Goal: Task Accomplishment & Management: Complete application form

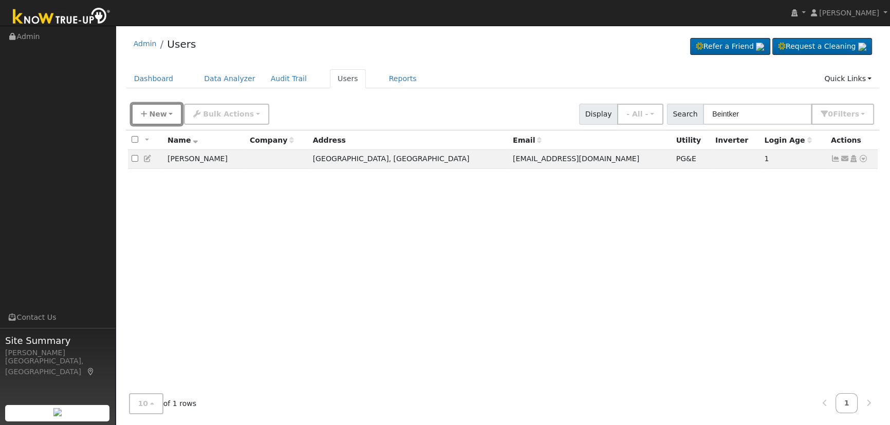
click at [151, 107] on button "New" at bounding box center [157, 114] width 51 height 21
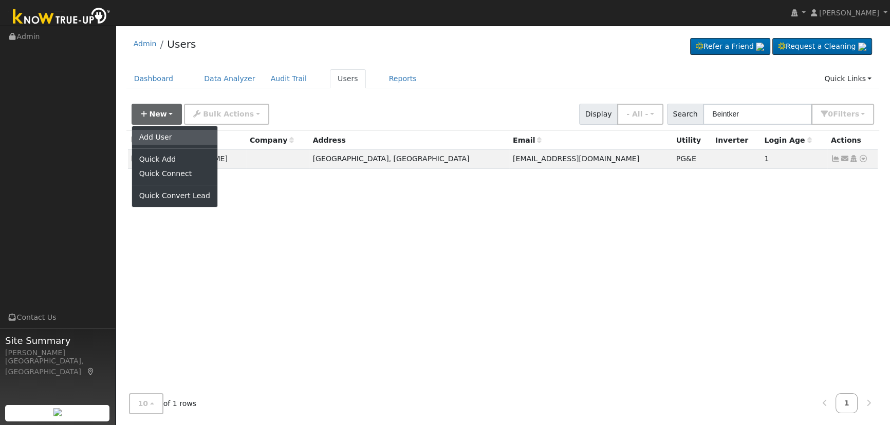
click at [196, 136] on link "Add User" at bounding box center [174, 137] width 85 height 14
checkbox input "false"
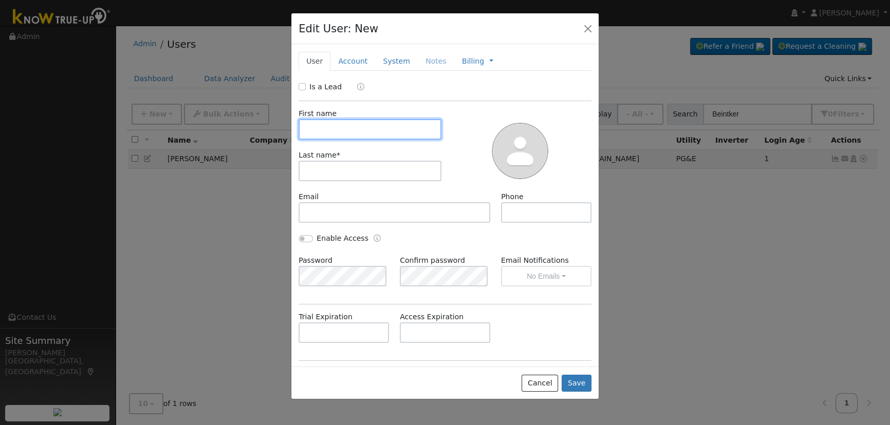
paste input "[PERSON_NAME]"
drag, startPoint x: 358, startPoint y: 130, endPoint x: 323, endPoint y: 126, distance: 35.1
click at [323, 126] on input "[PERSON_NAME]" at bounding box center [370, 129] width 143 height 21
type input "[PERSON_NAME]"
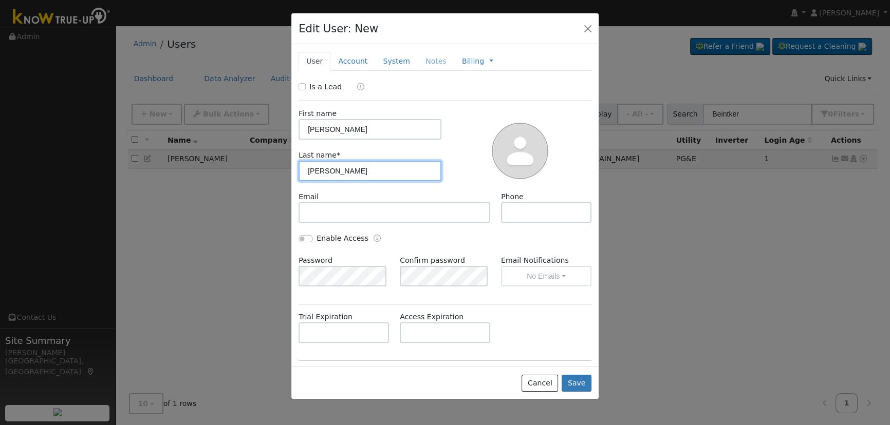
type input "[PERSON_NAME]"
click at [302, 82] on div "Is a Lead" at bounding box center [322, 87] width 46 height 11
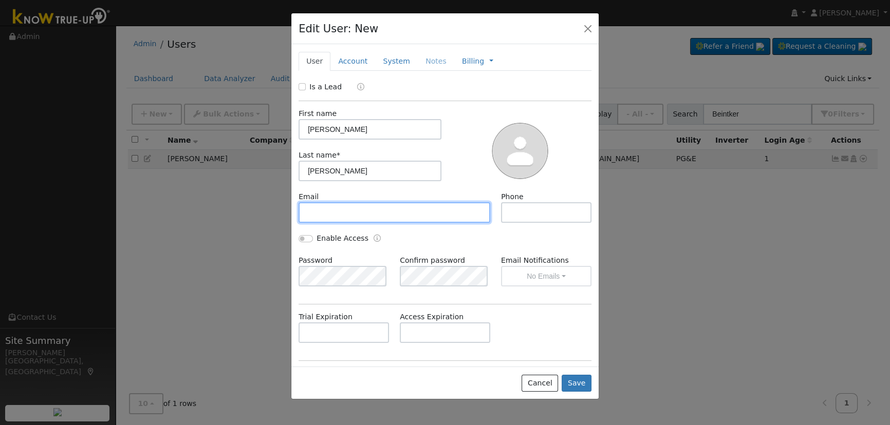
click at [324, 211] on input "text" at bounding box center [395, 212] width 192 height 21
click at [335, 216] on input "text" at bounding box center [395, 212] width 192 height 21
paste input "[EMAIL_ADDRESS][DOMAIN_NAME]"
type input "[EMAIL_ADDRESS][DOMAIN_NAME]"
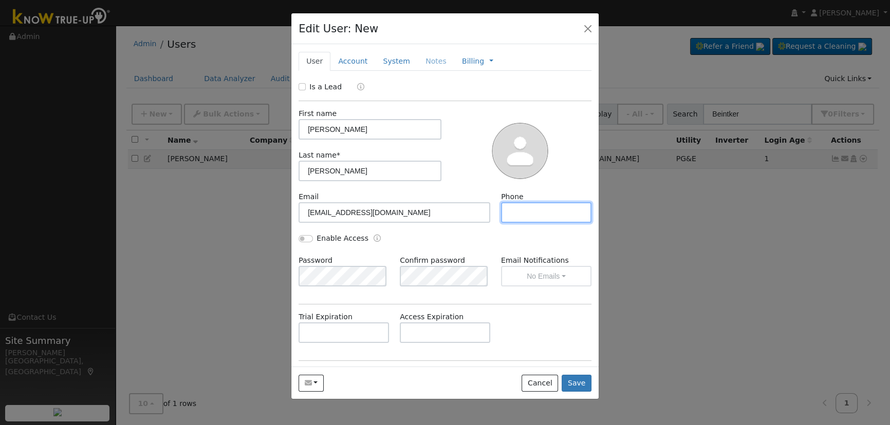
click at [507, 218] on input "text" at bounding box center [546, 212] width 90 height 21
click at [518, 220] on input "text" at bounding box center [546, 212] width 90 height 21
paste input "[PHONE_NUMBER]"
type input "[PHONE_NUMBER]"
click at [349, 64] on link "Account" at bounding box center [352, 61] width 45 height 19
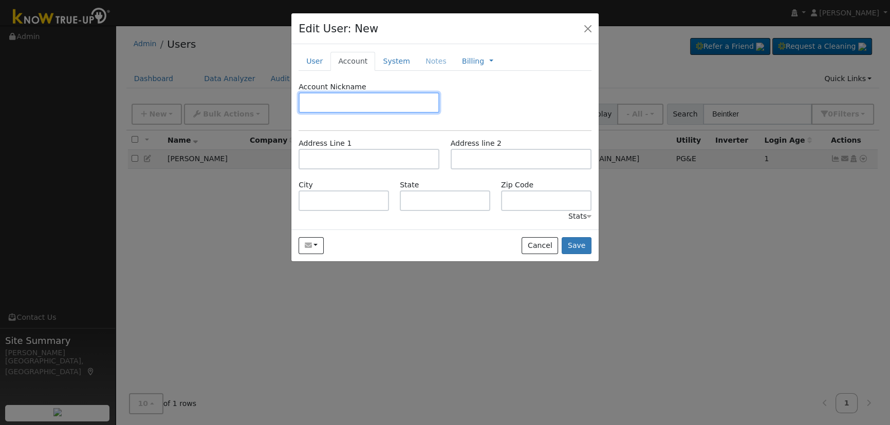
click at [331, 101] on input "text" at bounding box center [369, 102] width 141 height 21
type input "Default"
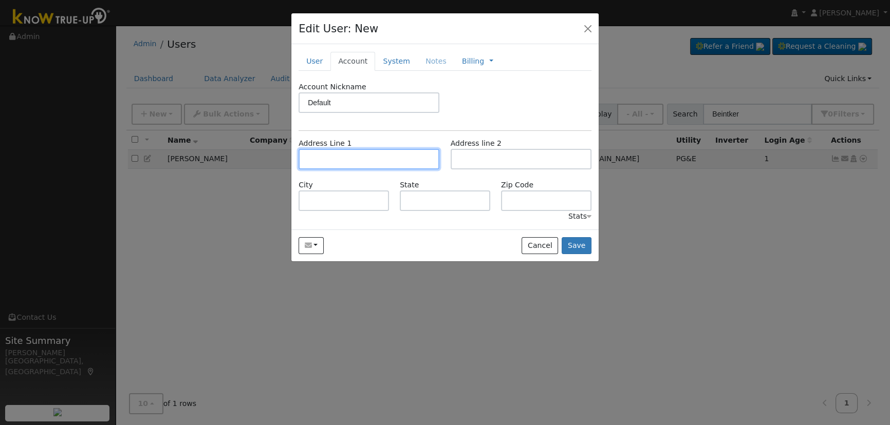
click at [324, 156] on input "text" at bounding box center [369, 159] width 141 height 21
click at [391, 153] on input "text" at bounding box center [369, 159] width 141 height 21
paste input "[STREET_ADDRESS][PERSON_NAME]"
type input "[STREET_ADDRESS][PERSON_NAME]"
type input "[GEOGRAPHIC_DATA]"
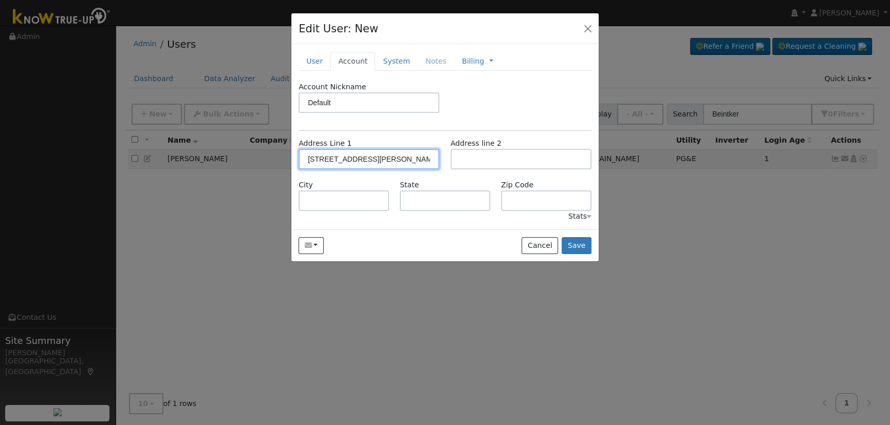
type input "CA"
type input "93704"
click at [580, 241] on button "Save" at bounding box center [577, 245] width 30 height 17
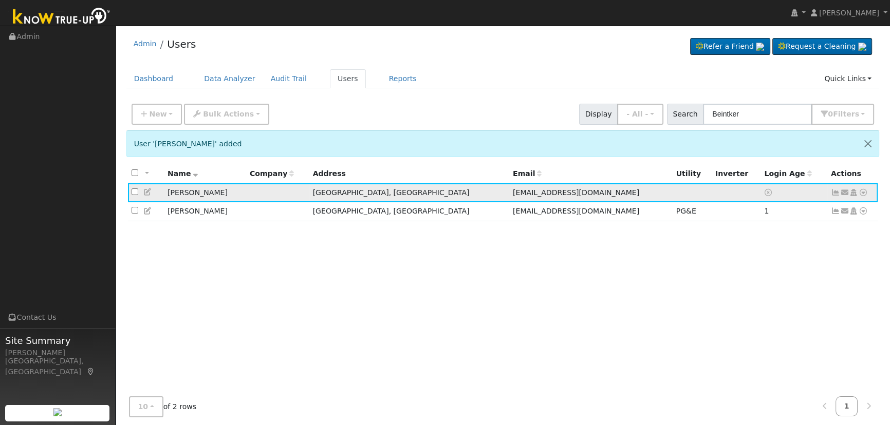
click at [843, 192] on icon at bounding box center [844, 192] width 9 height 7
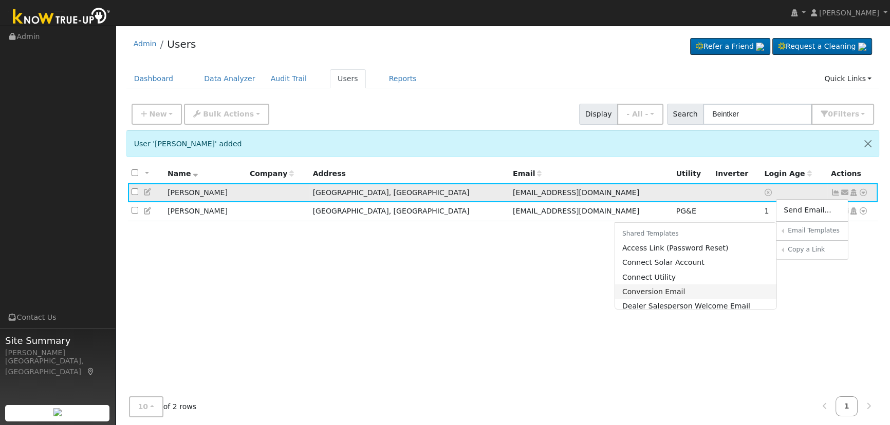
click at [684, 293] on link "Conversion Email" at bounding box center [696, 292] width 162 height 14
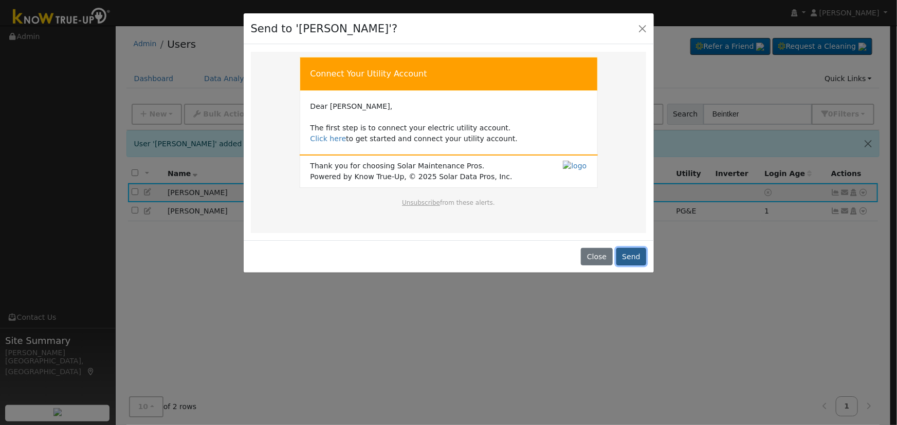
click at [622, 253] on button "Send" at bounding box center [631, 256] width 30 height 17
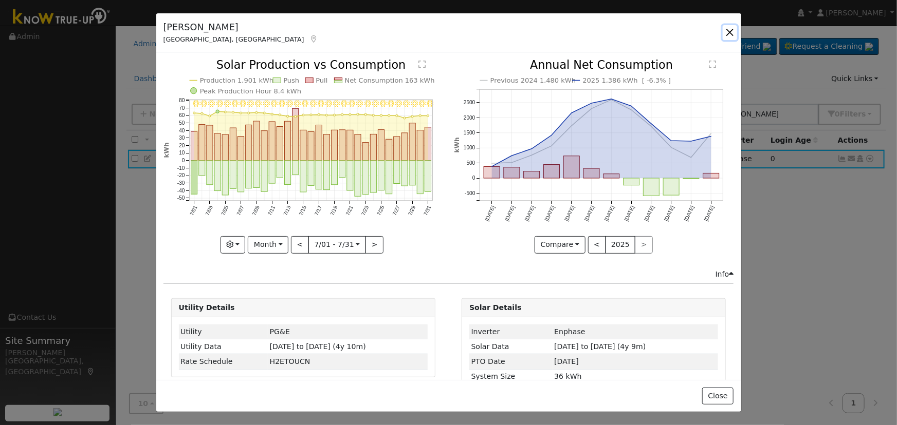
click at [730, 27] on button "button" at bounding box center [729, 32] width 14 height 14
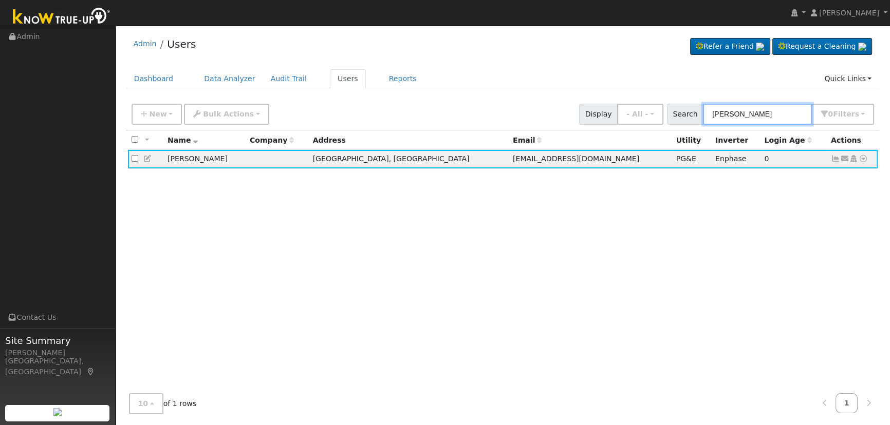
click at [799, 116] on input "michael harrison" at bounding box center [757, 114] width 109 height 21
drag, startPoint x: 798, startPoint y: 116, endPoint x: 535, endPoint y: 102, distance: 263.9
click at [537, 102] on div "New Add User Quick Add Quick Connect Quick Convert Lead Bulk Actions Send Email…" at bounding box center [502, 112] width 747 height 25
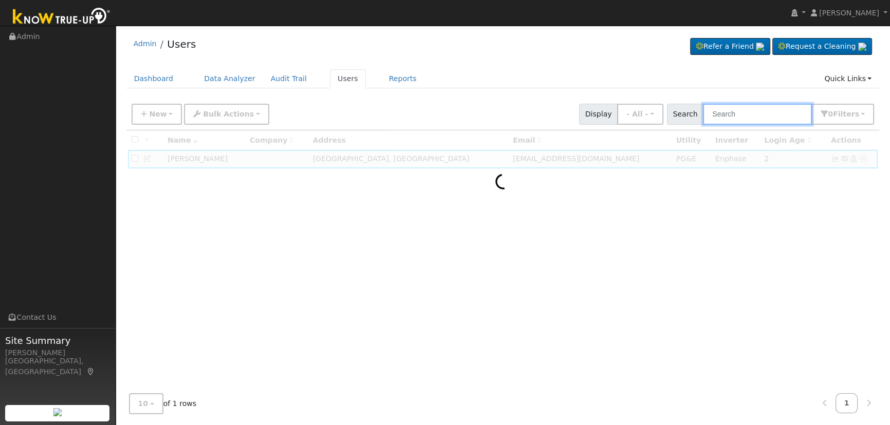
paste input "Andres Moreno"
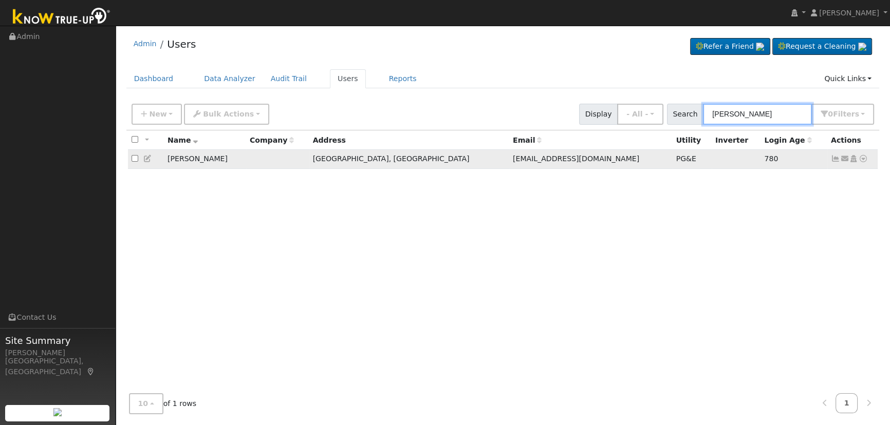
type input "Andres Moreno"
click at [832, 157] on icon at bounding box center [835, 158] width 9 height 7
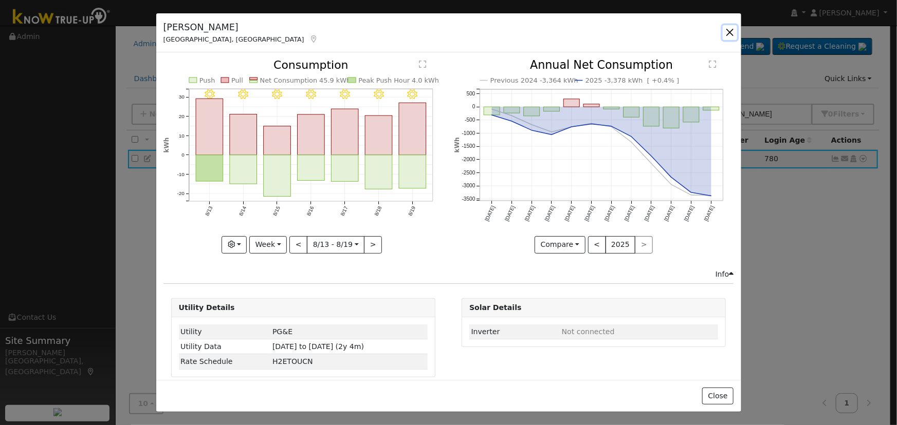
click at [727, 33] on button "button" at bounding box center [729, 32] width 14 height 14
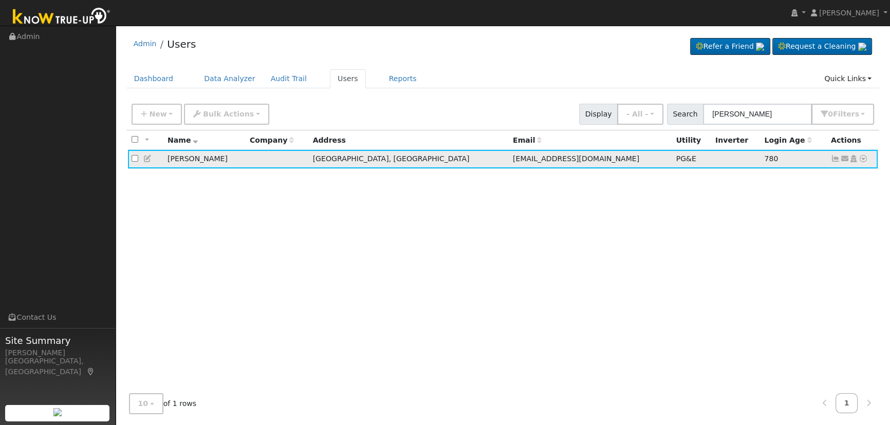
click at [843, 159] on icon at bounding box center [844, 158] width 9 height 7
click at [0, 0] on link "Connect Solar Account" at bounding box center [0, 0] width 0 height 0
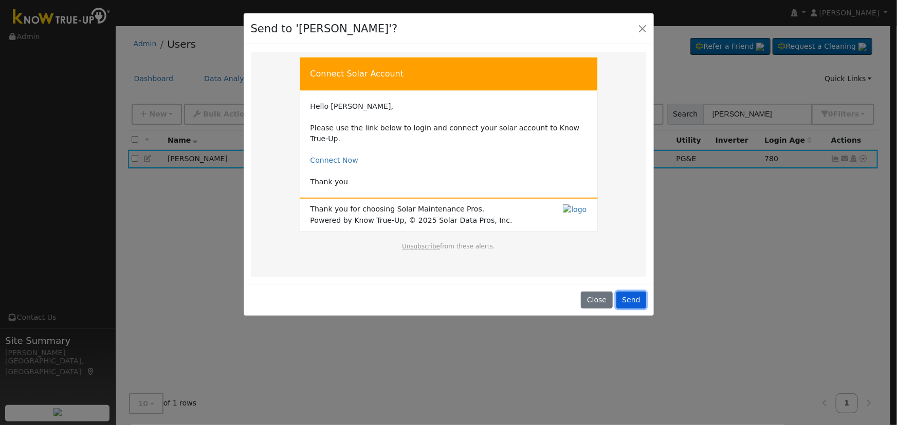
click at [633, 292] on button "Send" at bounding box center [631, 300] width 30 height 17
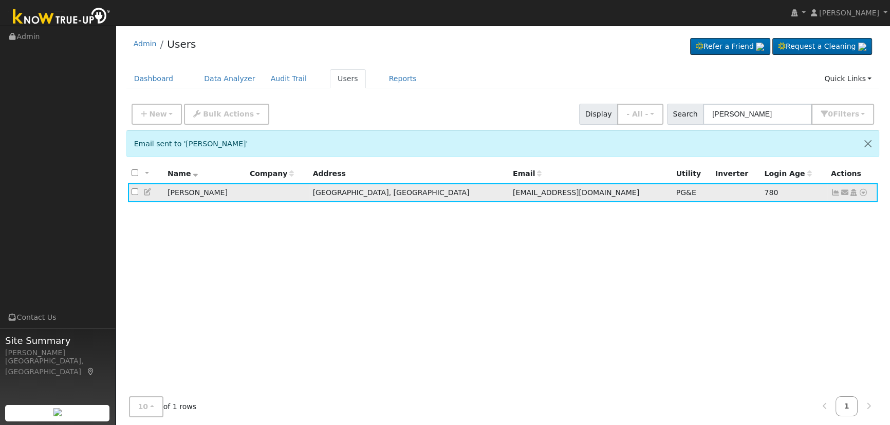
click at [834, 195] on icon at bounding box center [835, 192] width 9 height 7
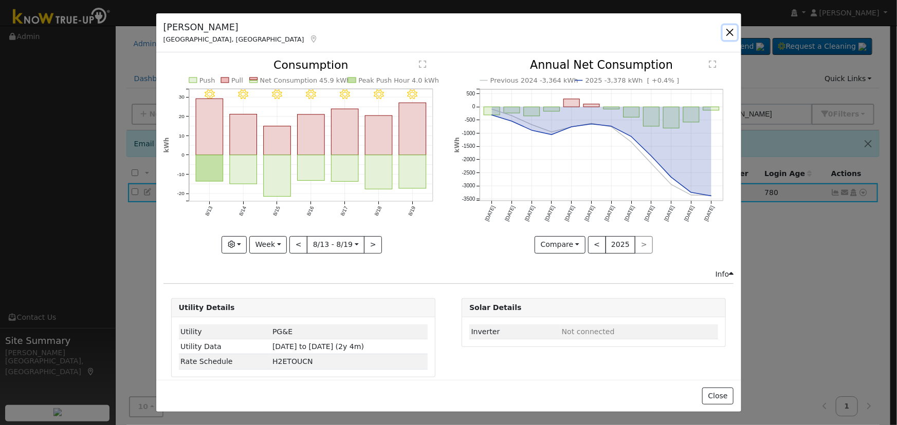
click at [728, 33] on button "button" at bounding box center [729, 32] width 14 height 14
